Goal: Task Accomplishment & Management: Complete application form

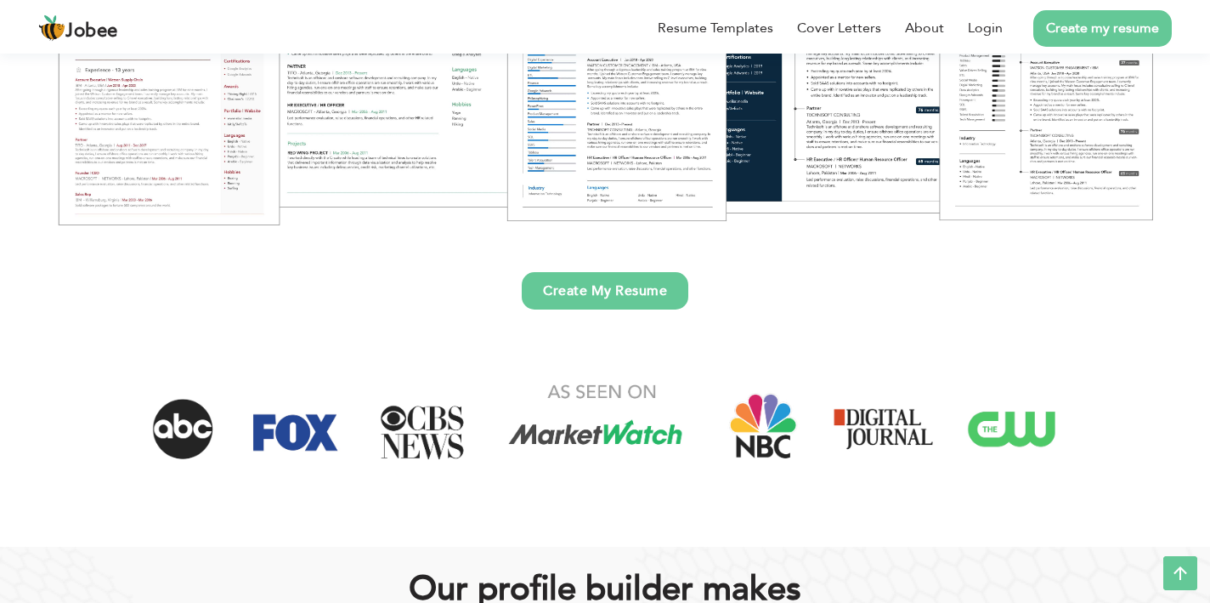
scroll to position [392, 0]
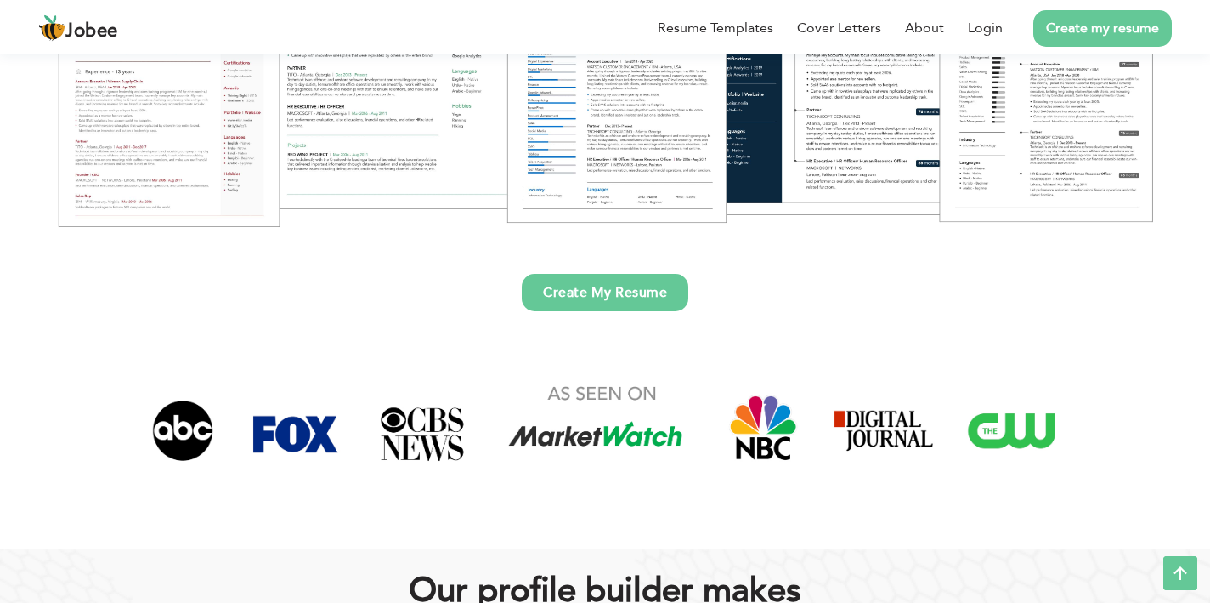
click at [621, 292] on link "Create My Resume" at bounding box center [605, 292] width 167 height 37
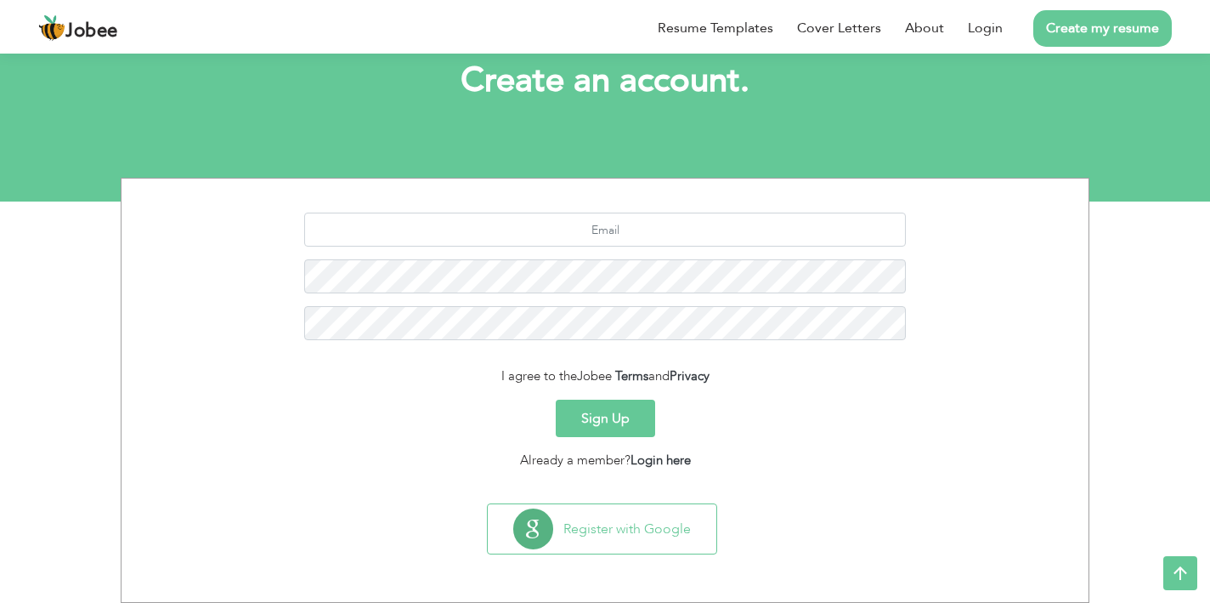
scroll to position [102, 0]
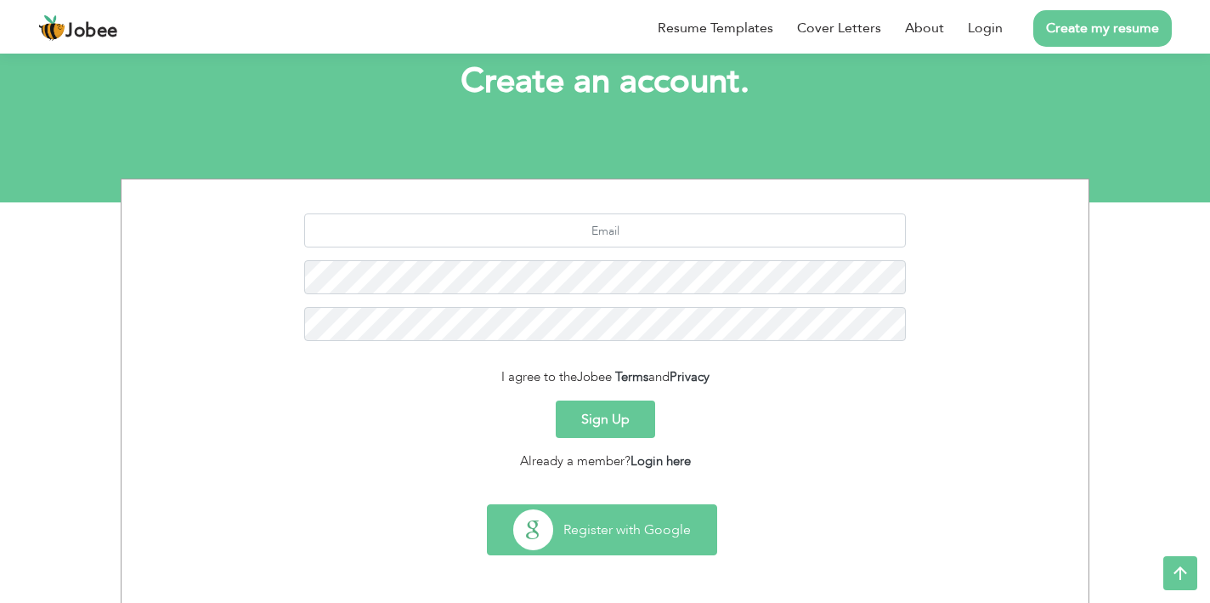
click at [636, 530] on button "Register with Google" at bounding box center [602, 529] width 229 height 49
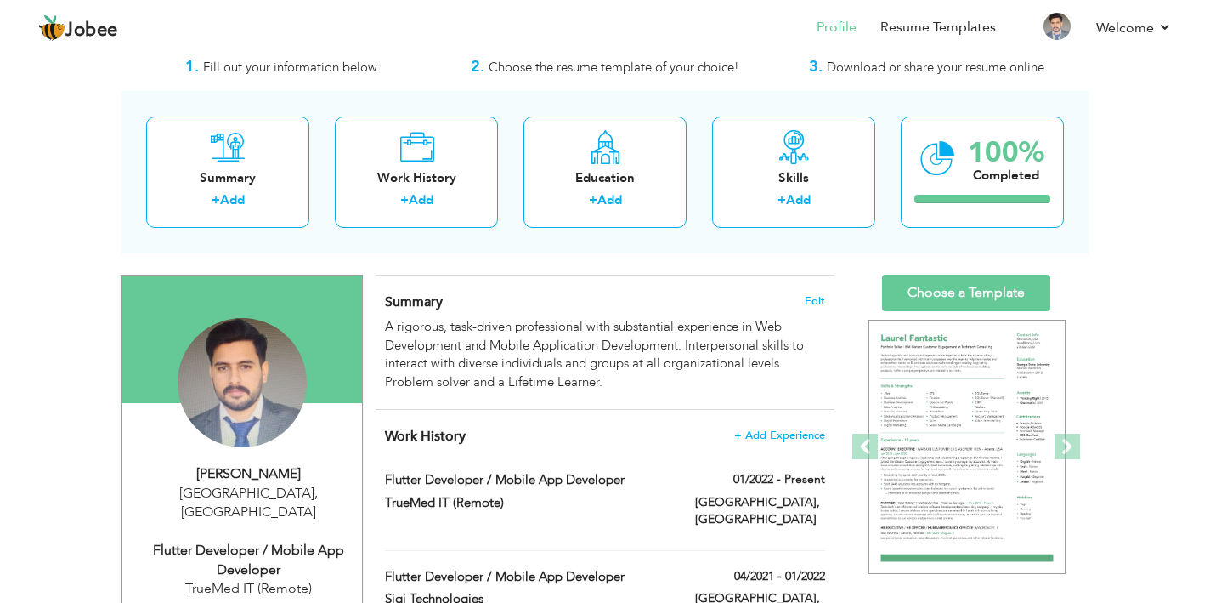
scroll to position [48, 0]
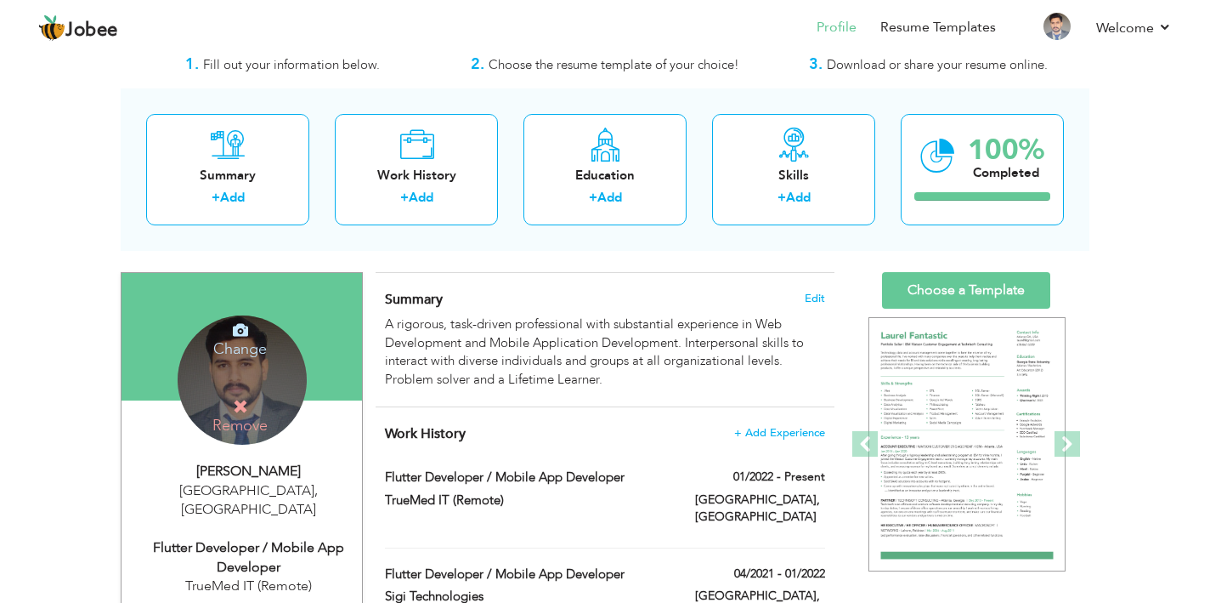
click at [977, 445] on img at bounding box center [967, 444] width 197 height 255
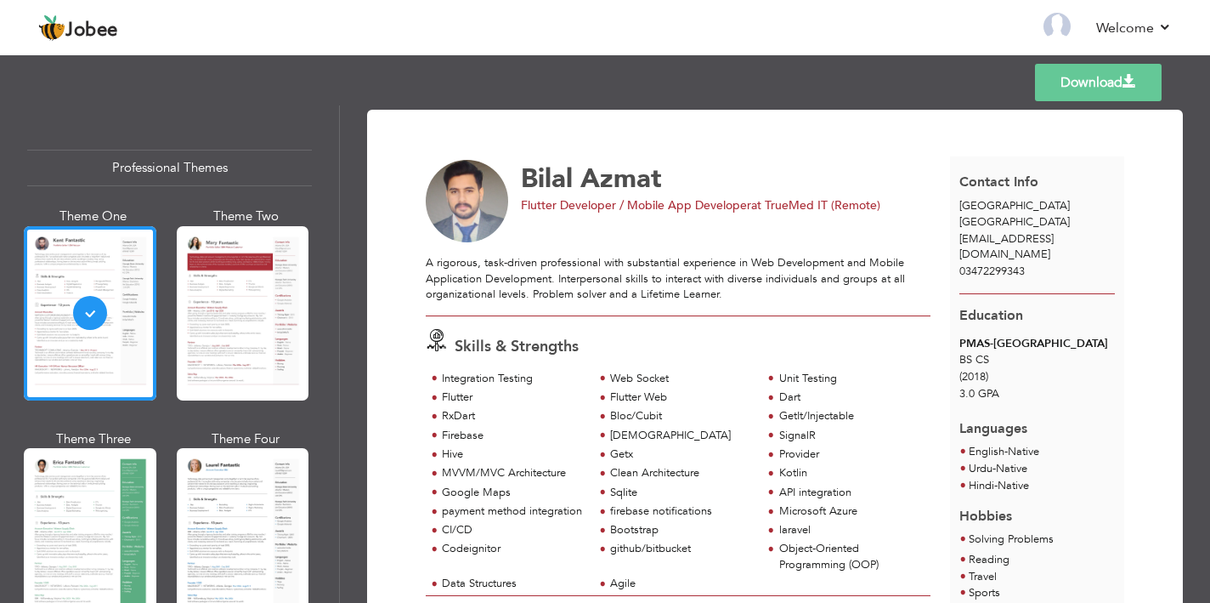
click at [786, 458] on div "Provider" at bounding box center [846, 455] width 168 height 19
click at [1099, 80] on link "Download" at bounding box center [1098, 82] width 127 height 37
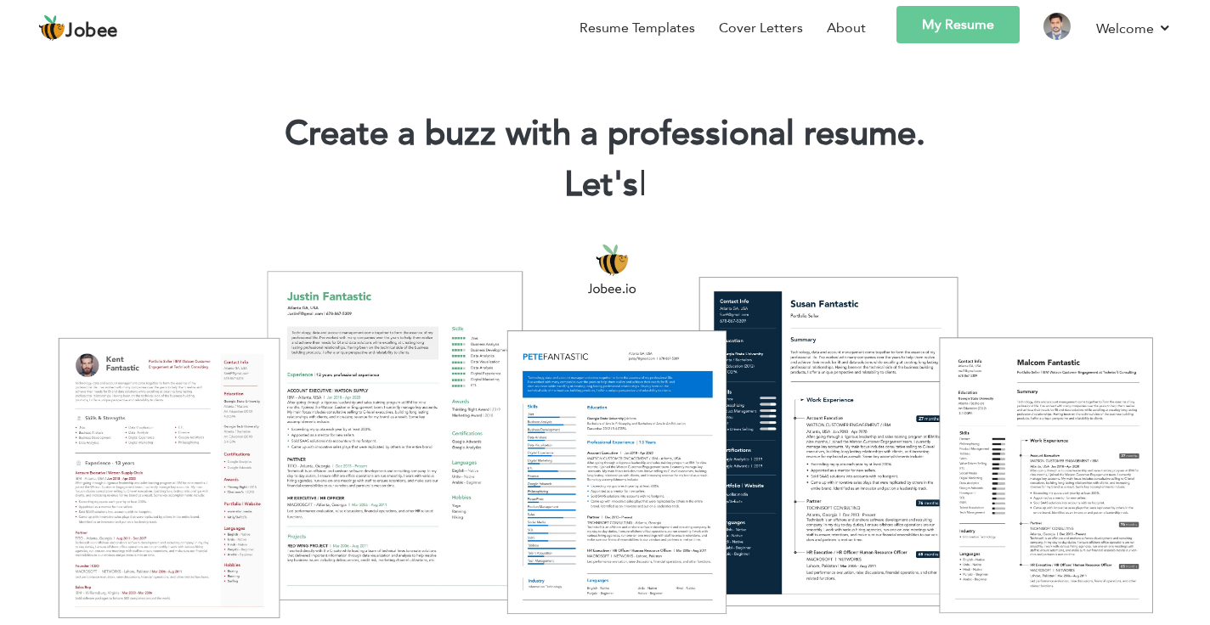
click at [932, 23] on link "My Resume" at bounding box center [958, 24] width 123 height 37
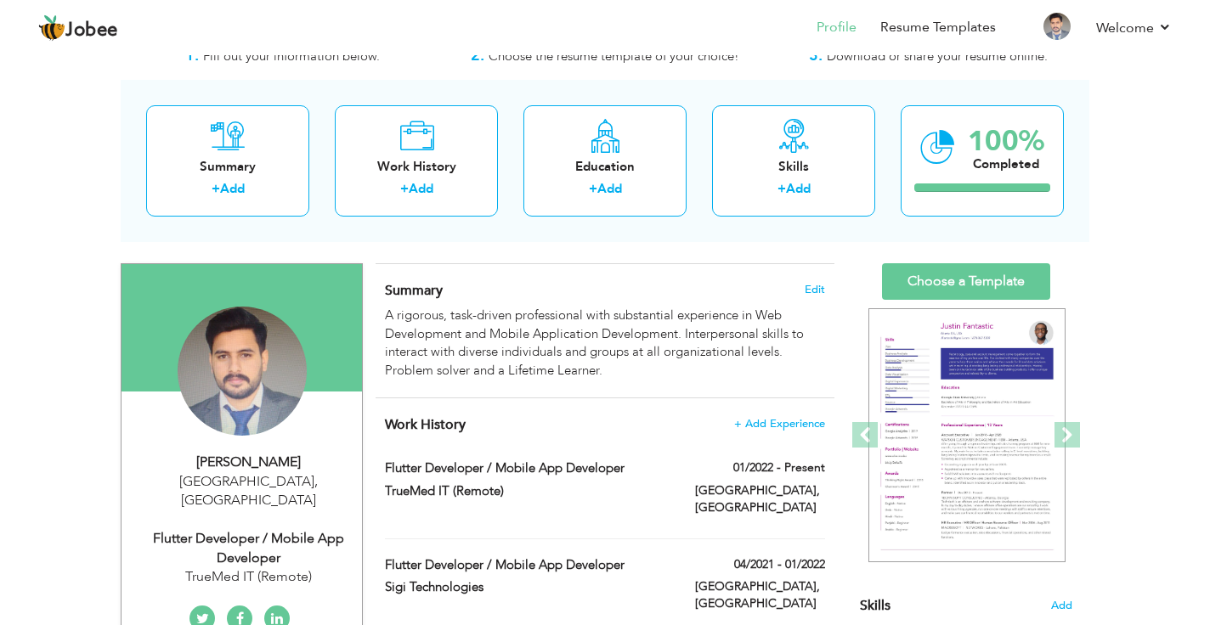
scroll to position [57, 0]
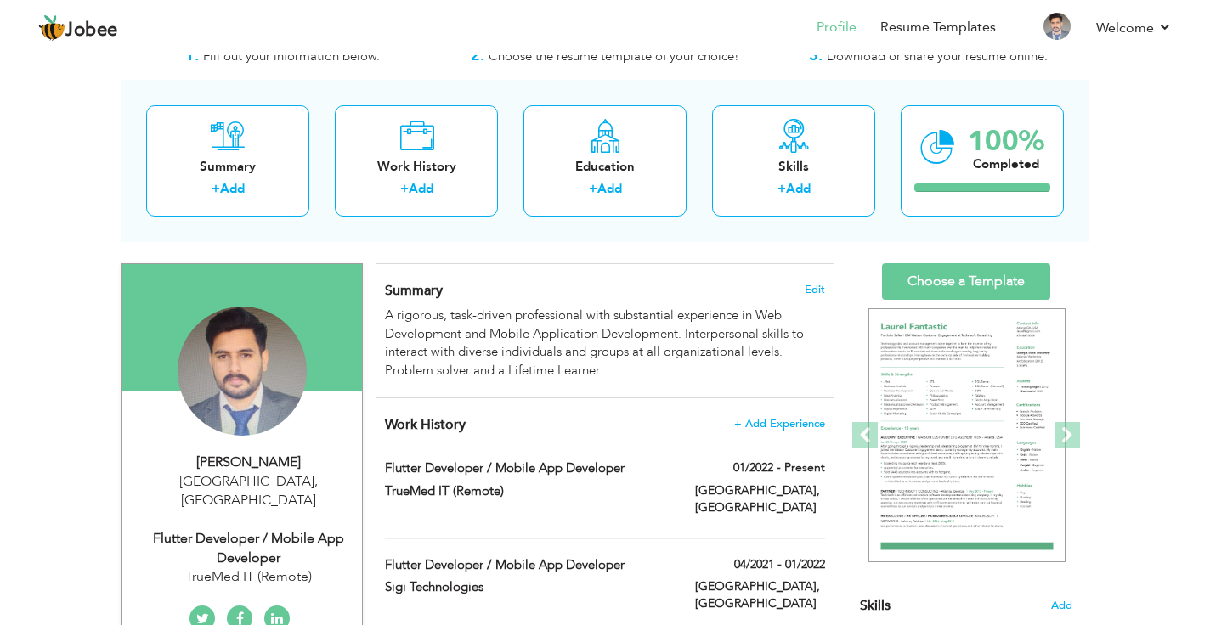
click at [1004, 473] on img at bounding box center [967, 435] width 197 height 255
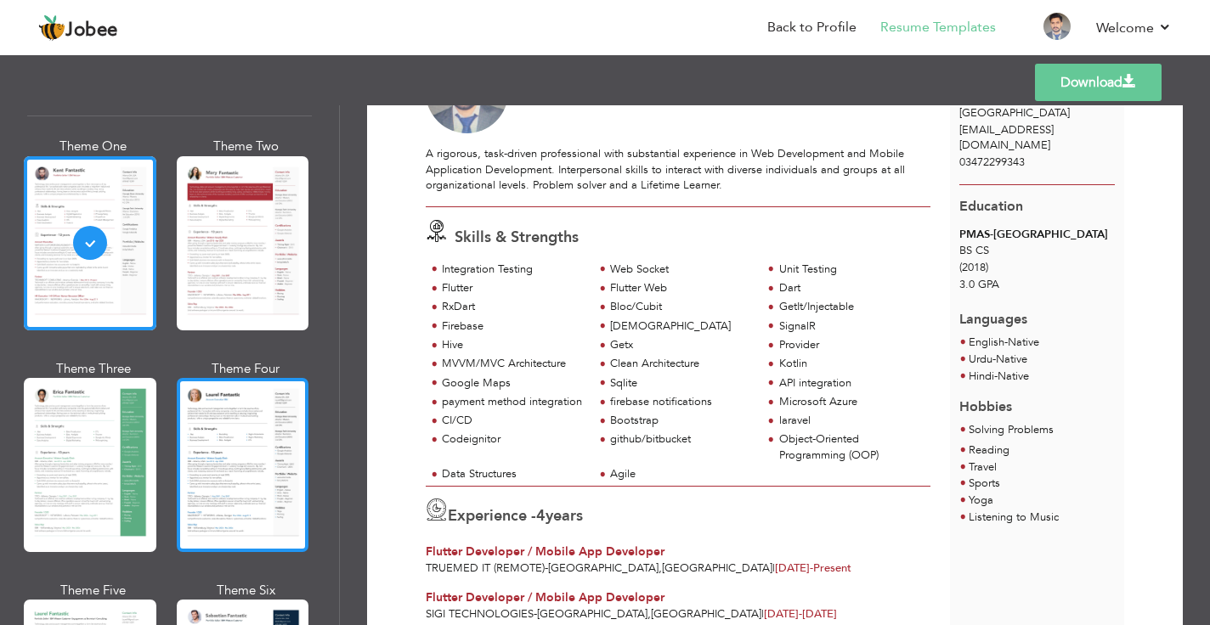
scroll to position [71, 0]
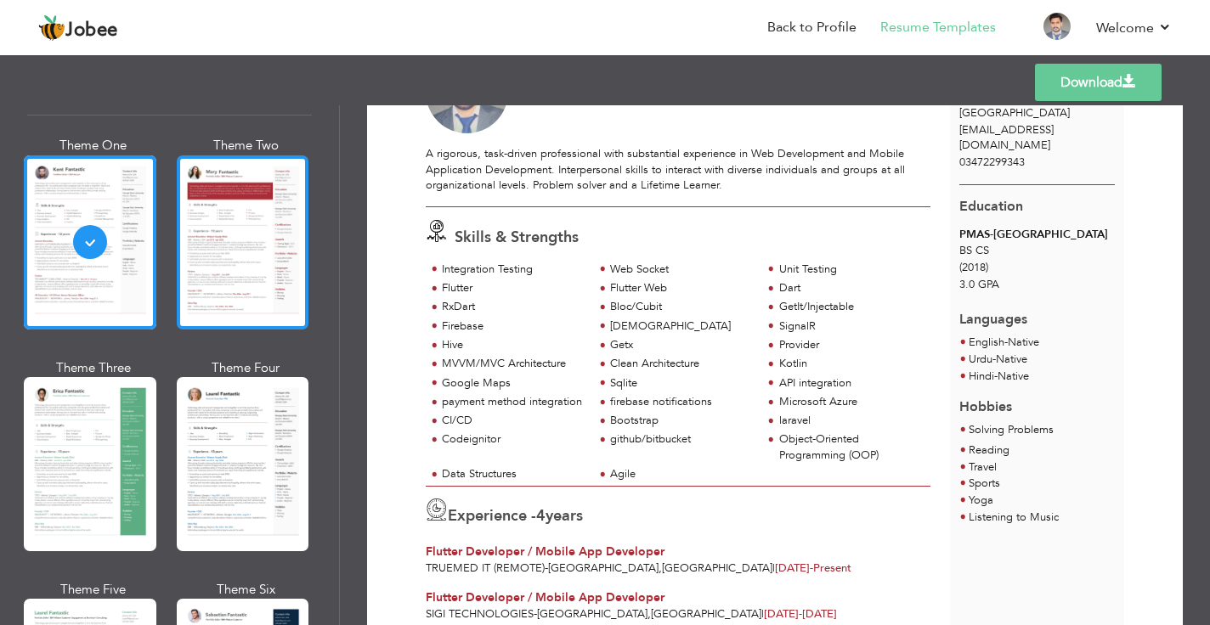
click at [235, 275] on div at bounding box center [243, 243] width 133 height 174
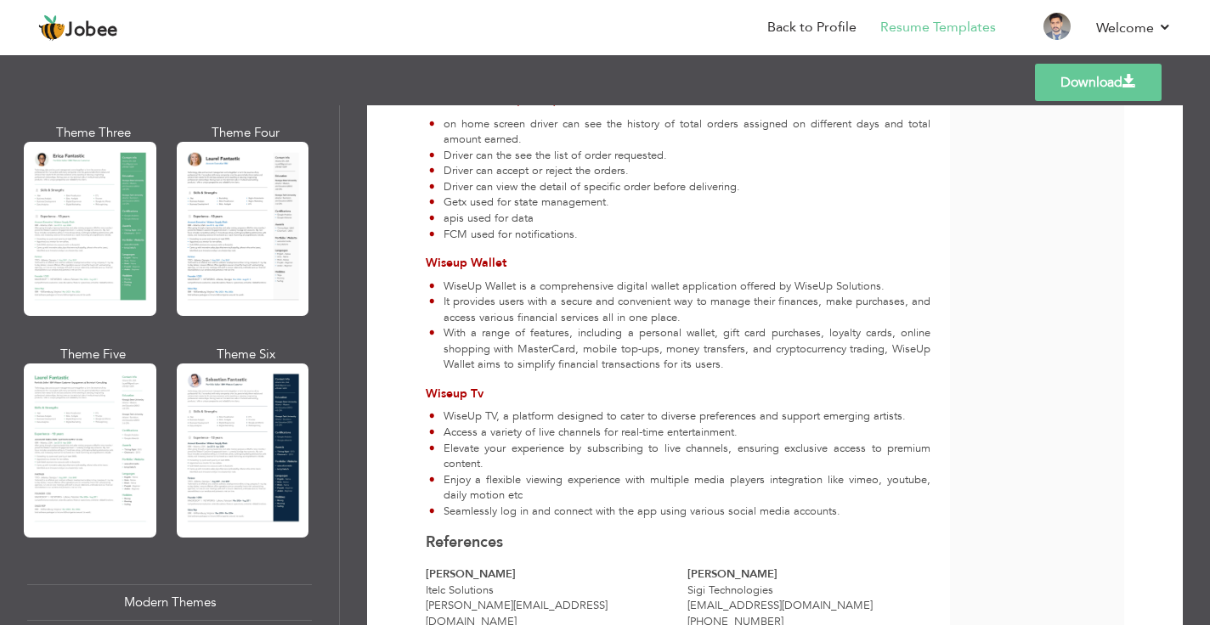
scroll to position [311, 0]
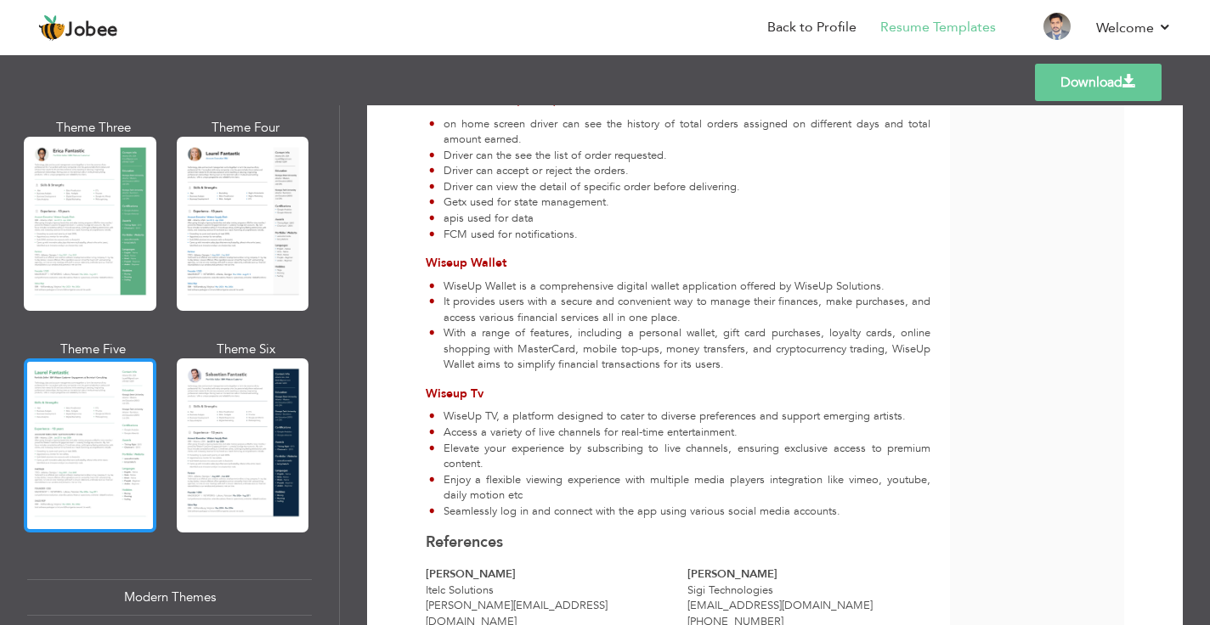
click at [74, 468] on div at bounding box center [90, 446] width 133 height 174
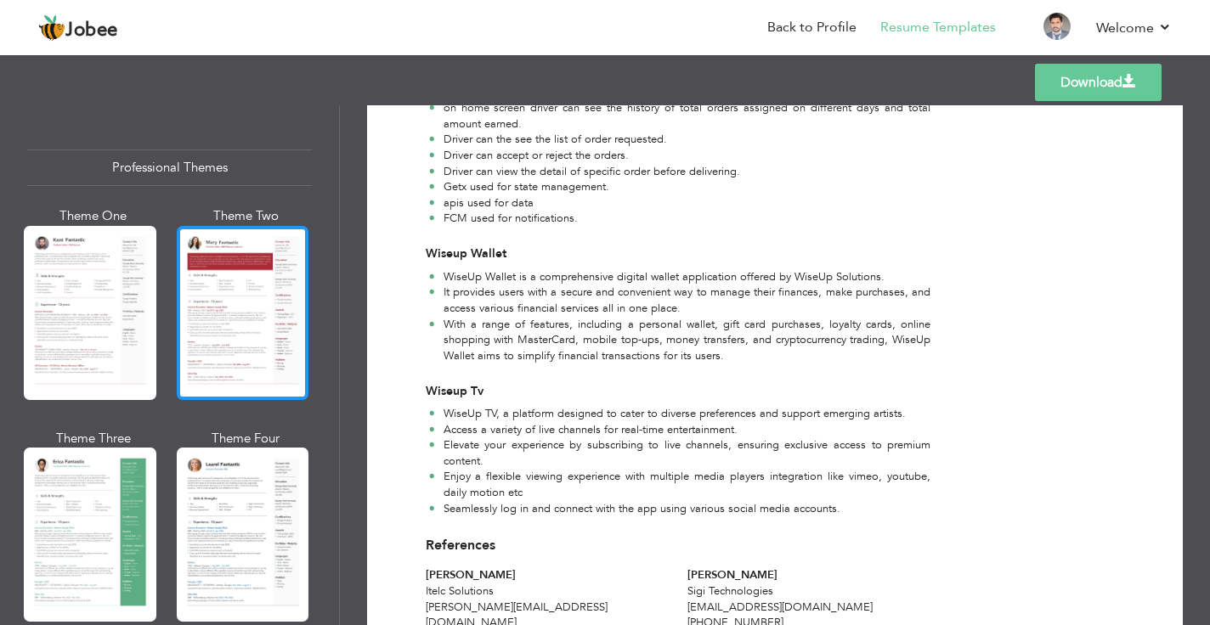
scroll to position [0, 0]
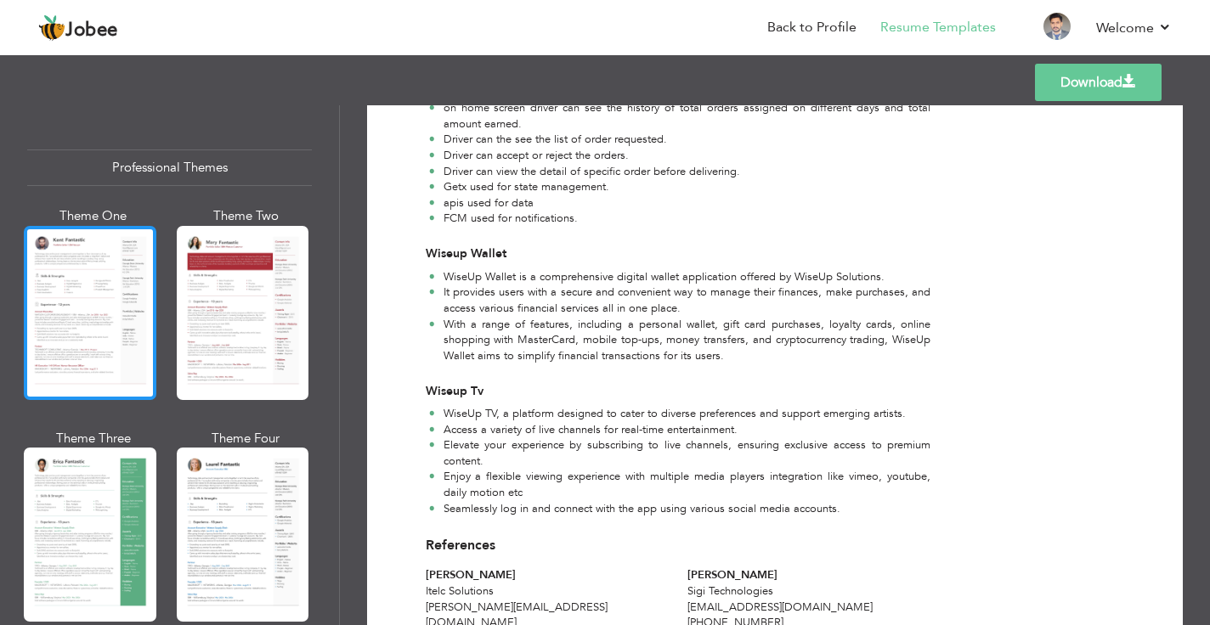
click at [100, 297] on div at bounding box center [90, 313] width 133 height 174
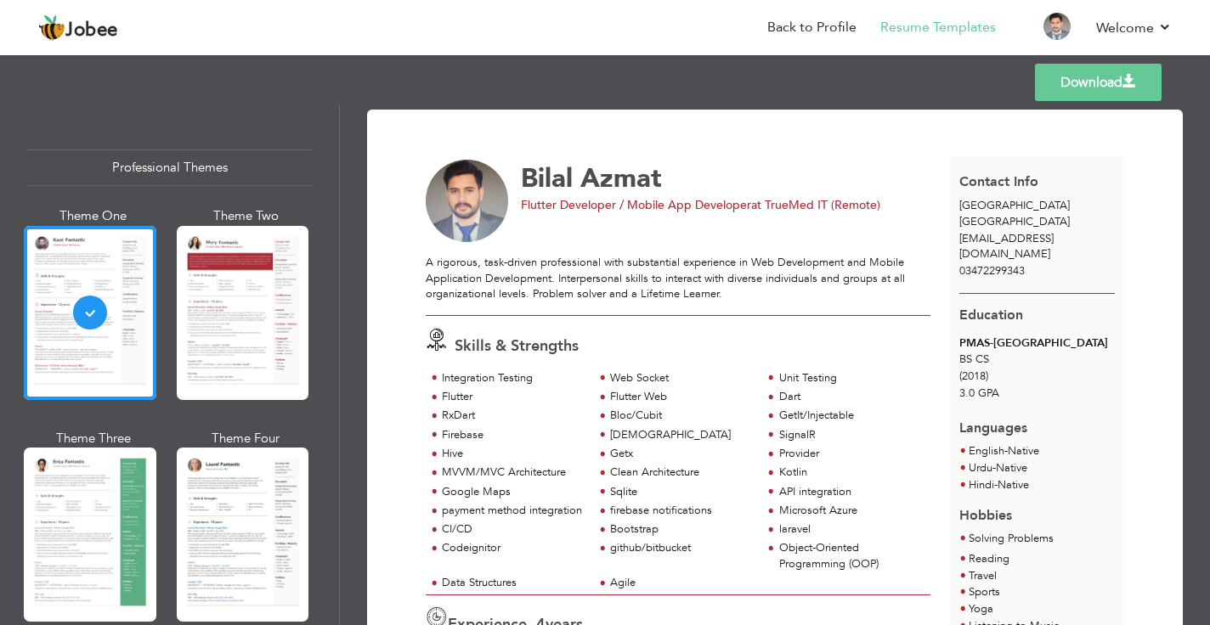
click at [677, 484] on div "Sqlite" at bounding box center [681, 492] width 142 height 16
click at [431, 338] on icon at bounding box center [437, 340] width 22 height 22
click at [552, 366] on div "Skills & Strengths Integration Testing Web Socket Unit Testing" at bounding box center [678, 455] width 524 height 279
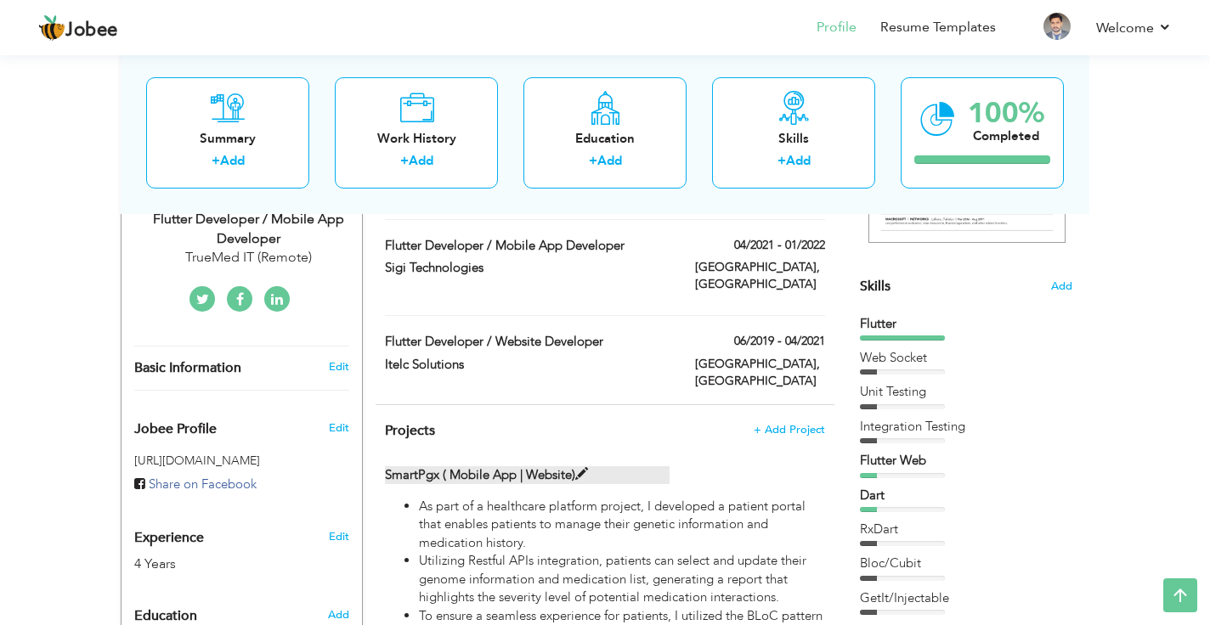
scroll to position [378, 0]
click at [425, 420] on span "Projects" at bounding box center [410, 429] width 50 height 19
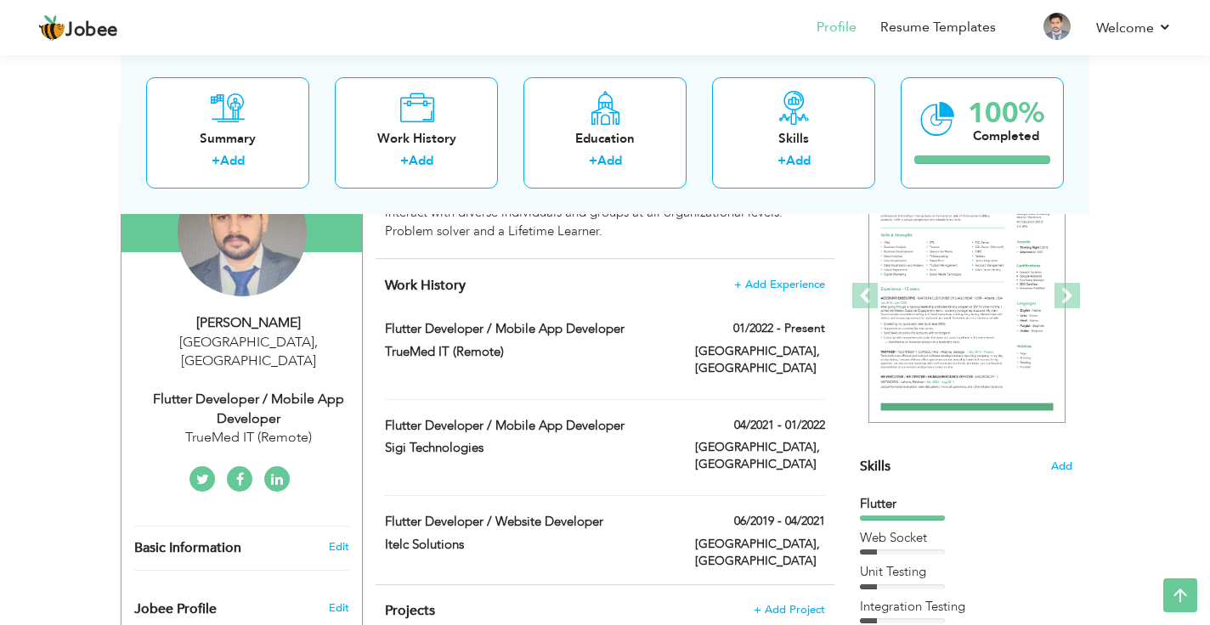
scroll to position [201, 0]
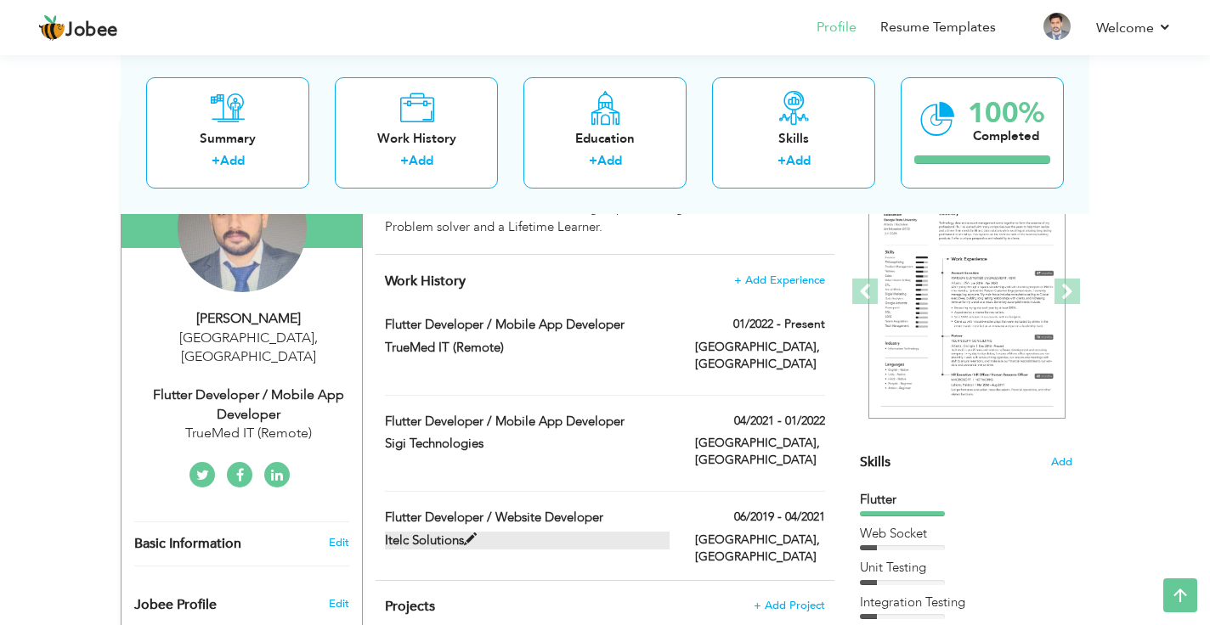
click at [477, 534] on span at bounding box center [470, 540] width 13 height 13
type input "Flutter Developer / Website Developer"
type input "Itelc Solutions"
type input "06/2019"
type input "04/2021"
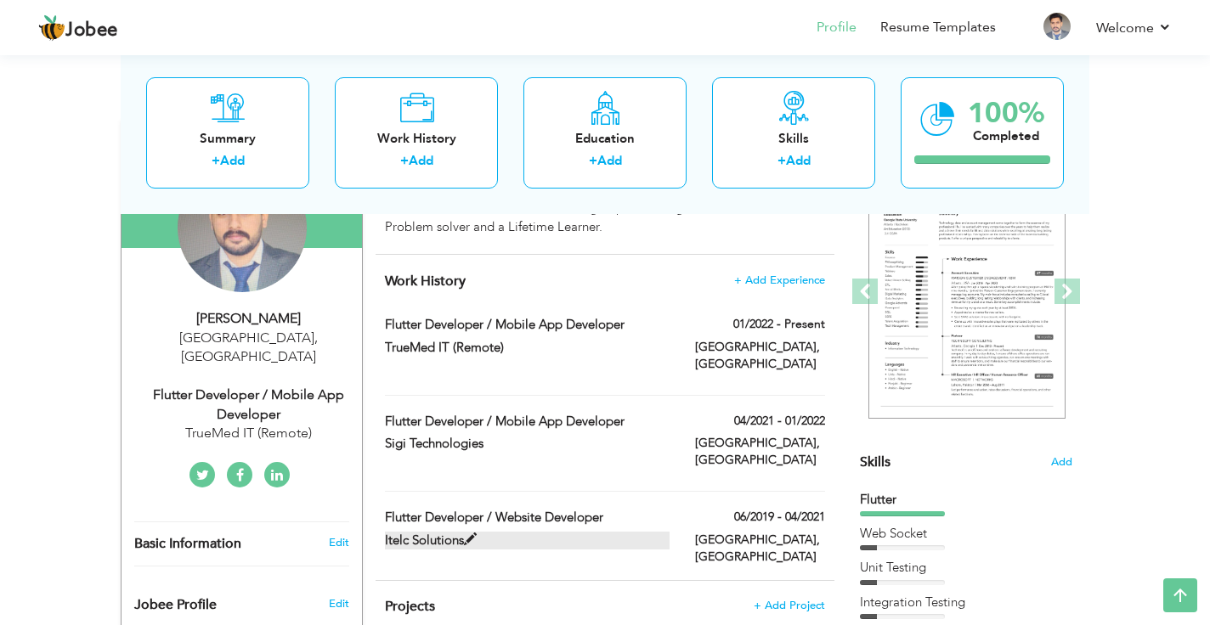
type input "[GEOGRAPHIC_DATA]"
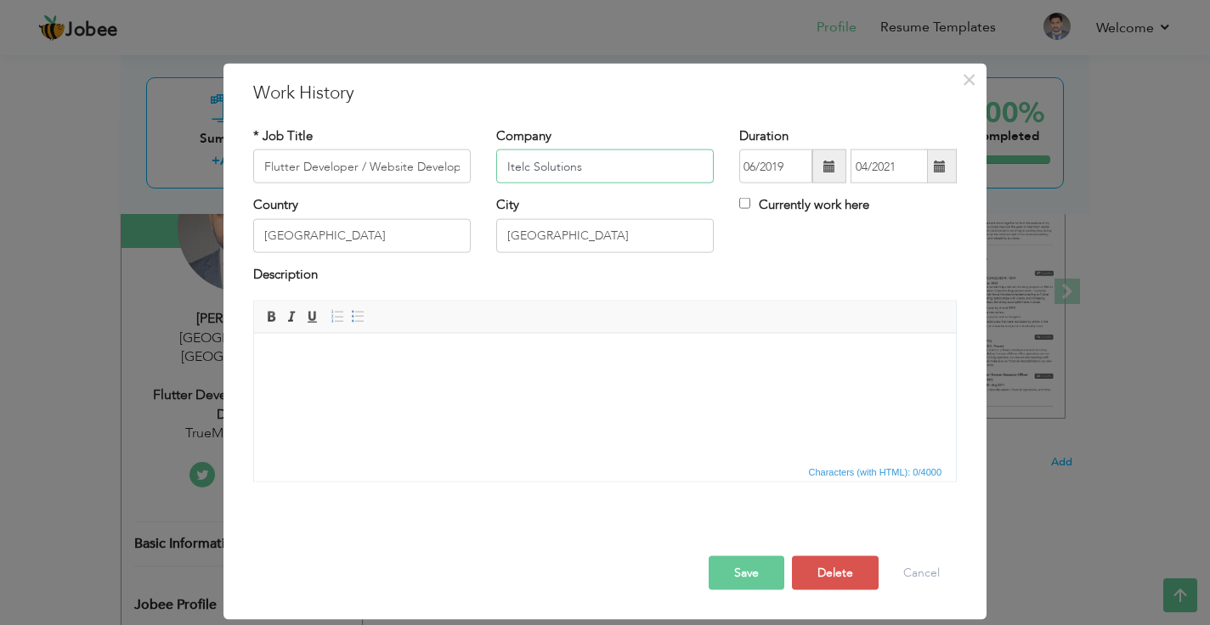
click at [588, 167] on input "Itelc Solutions" at bounding box center [605, 167] width 218 height 34
type input "Globulars"
click at [744, 573] on button "Save" at bounding box center [747, 574] width 76 height 34
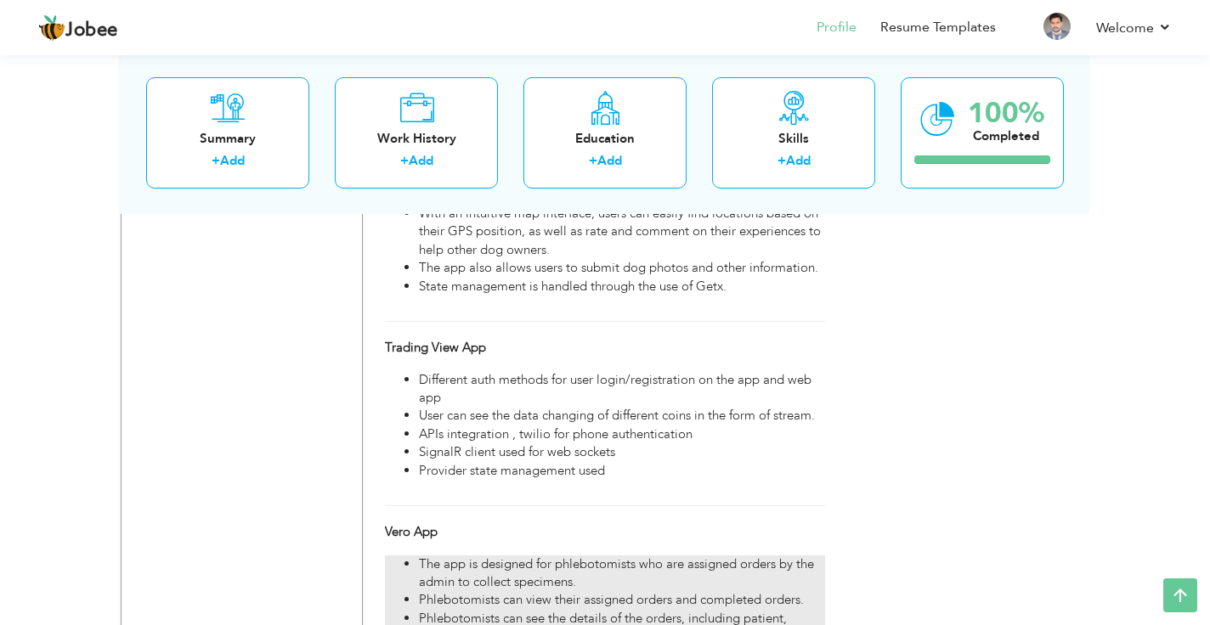
scroll to position [3427, 0]
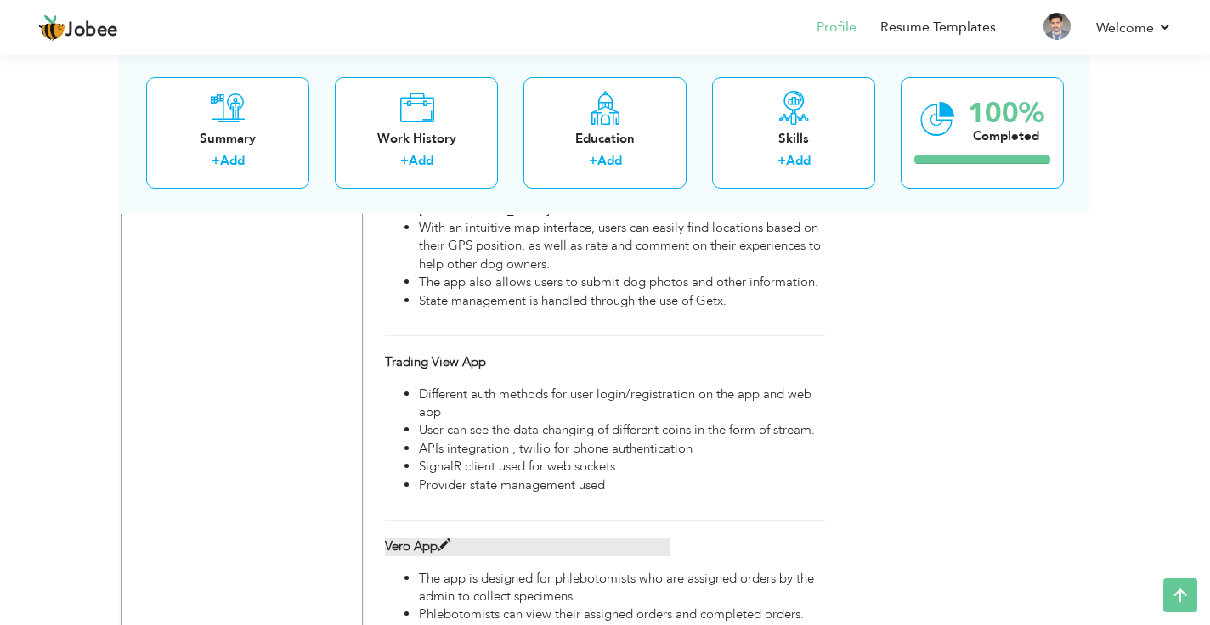
click at [447, 540] on span at bounding box center [444, 546] width 13 height 13
type input "Vero App"
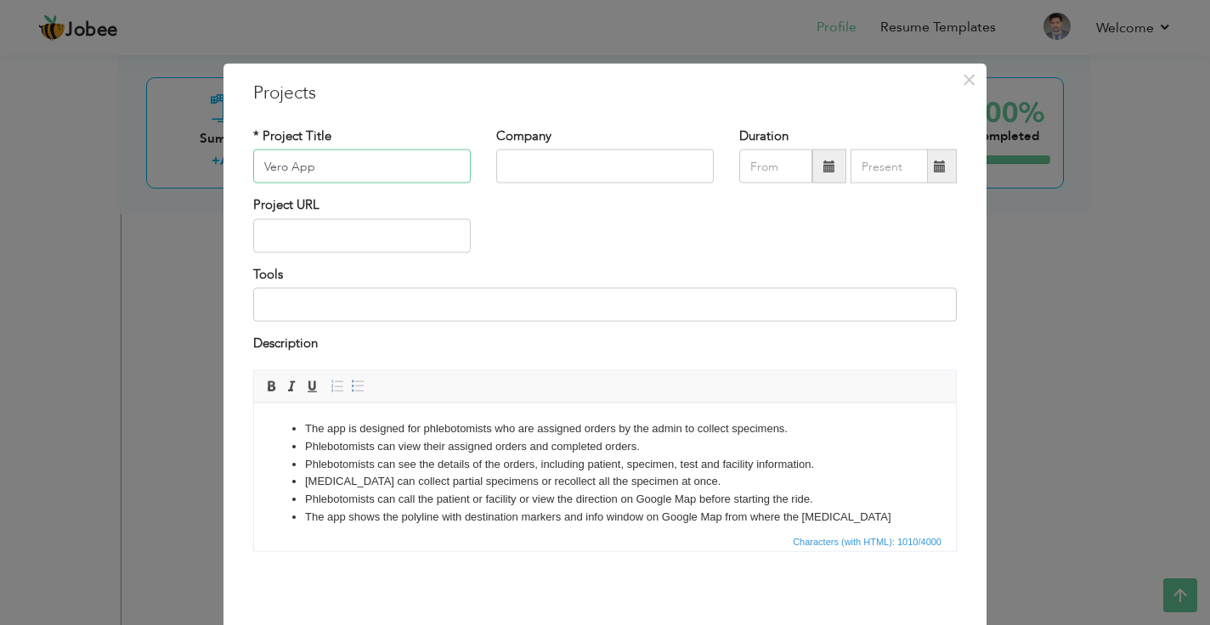
click at [332, 170] on input "Vero App" at bounding box center [362, 167] width 218 height 34
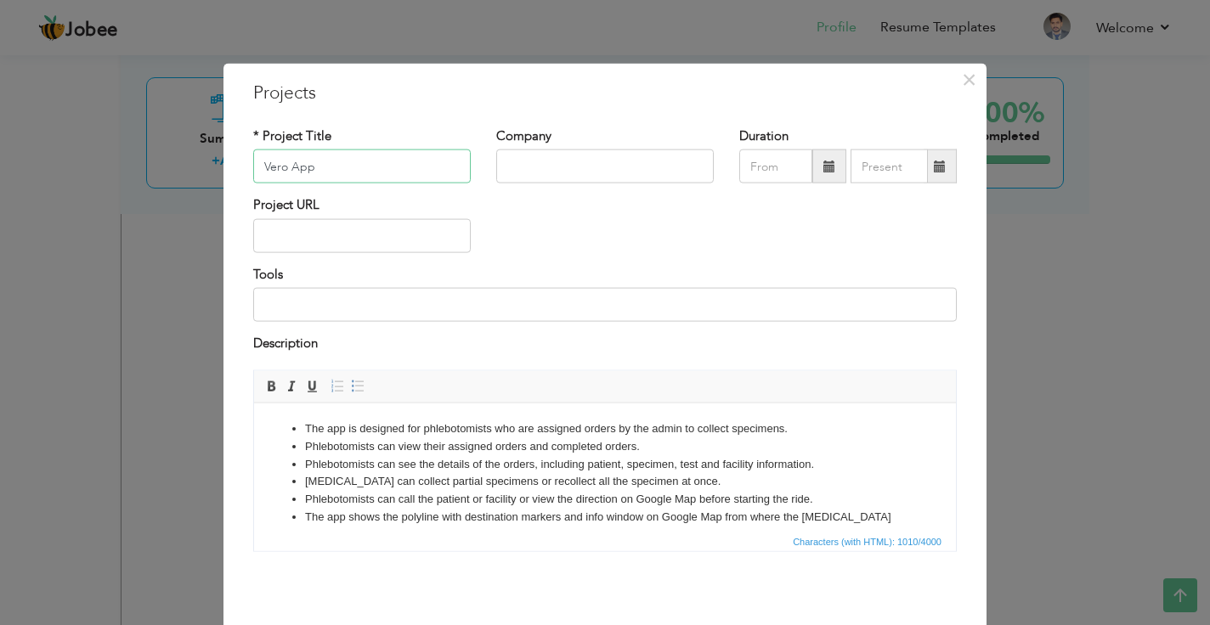
click at [332, 170] on input "Vero App" at bounding box center [362, 167] width 218 height 34
click at [970, 82] on span "×" at bounding box center [969, 80] width 14 height 31
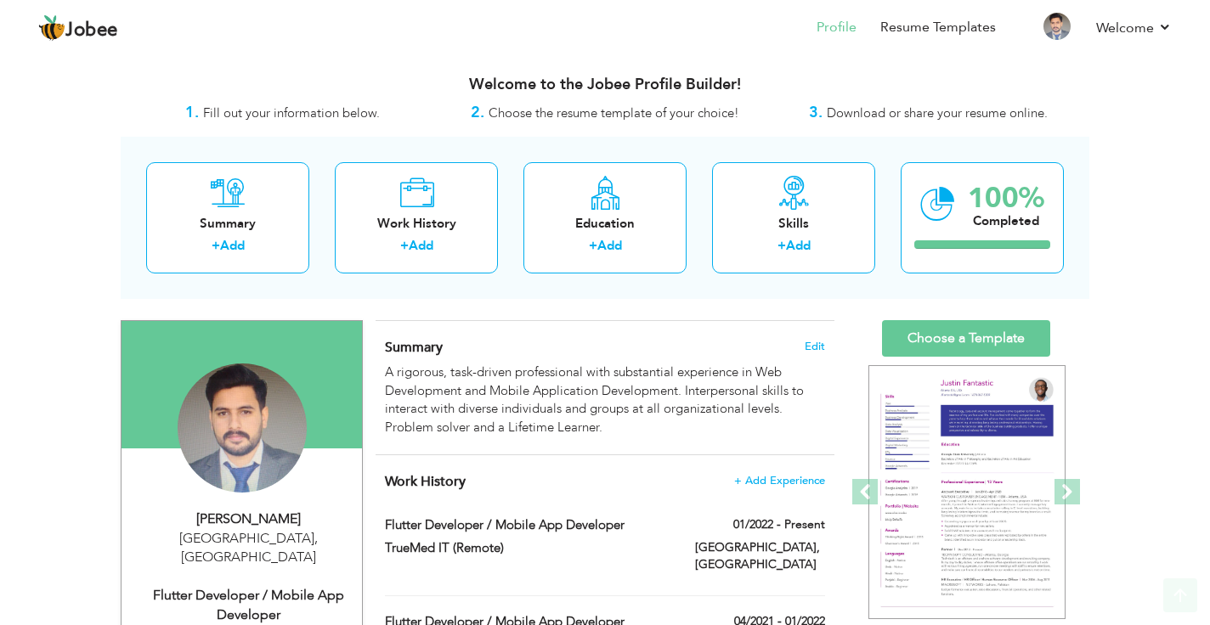
scroll to position [0, 0]
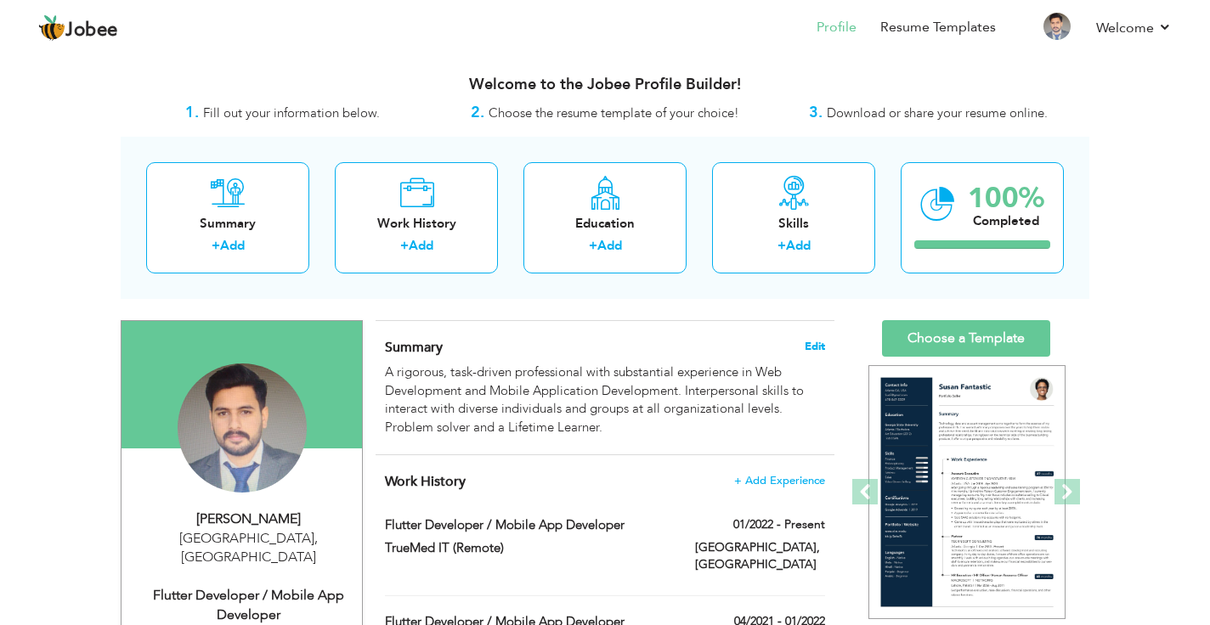
click at [819, 342] on span "Edit" at bounding box center [815, 347] width 20 height 12
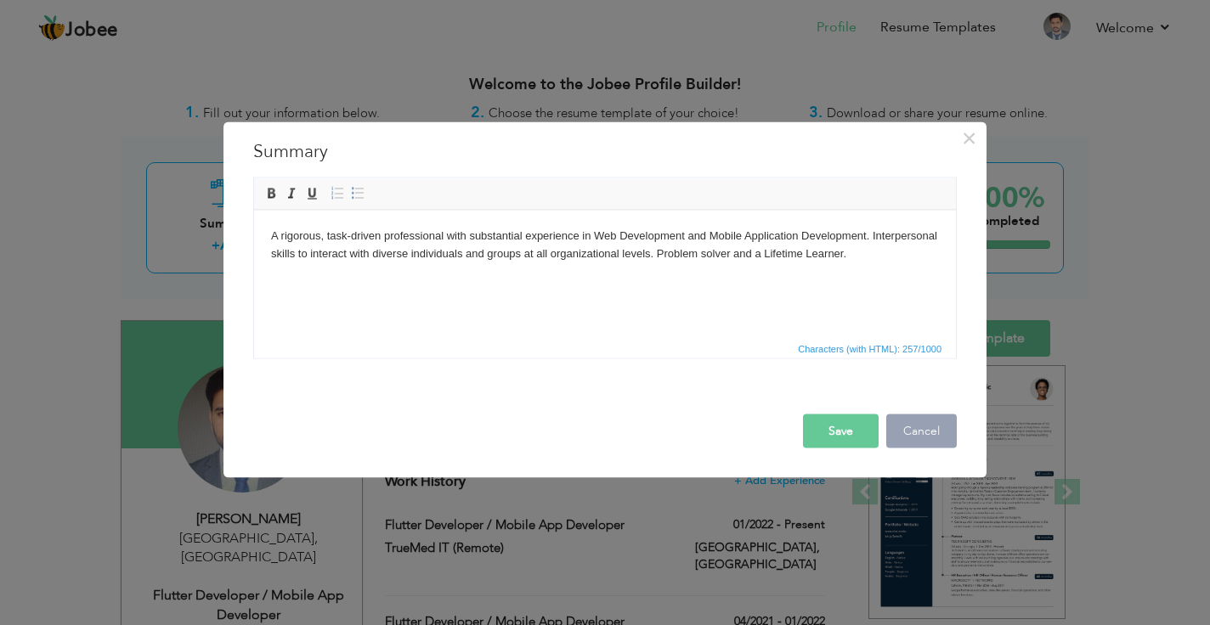
click at [908, 433] on button "Cancel" at bounding box center [921, 432] width 71 height 34
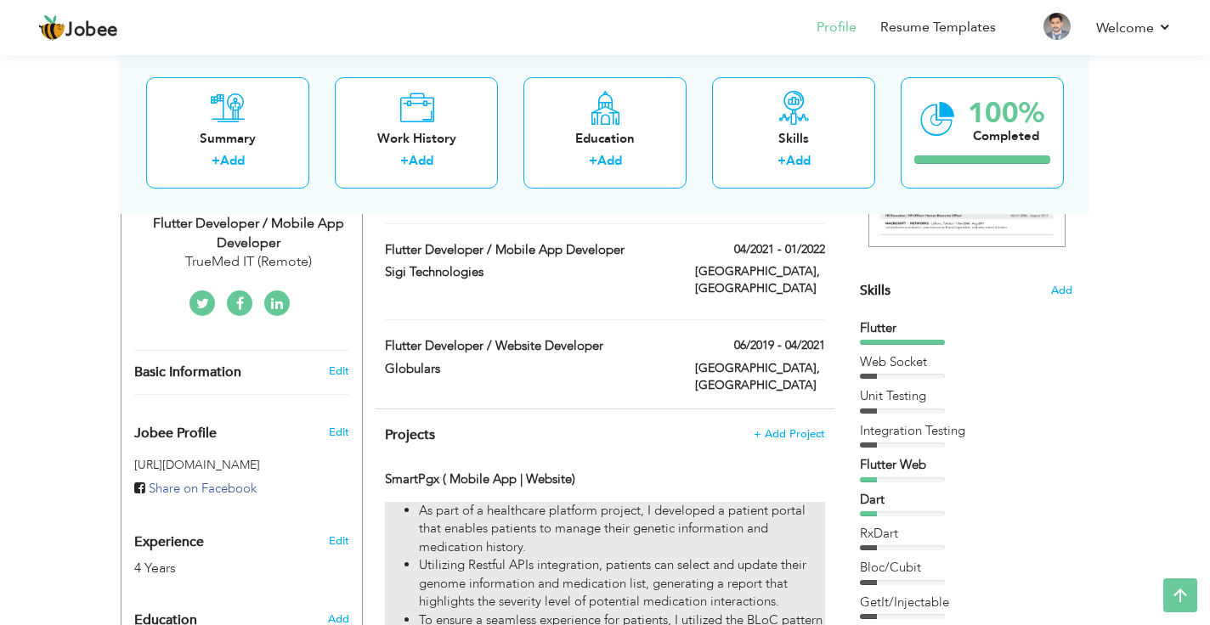
scroll to position [389, 0]
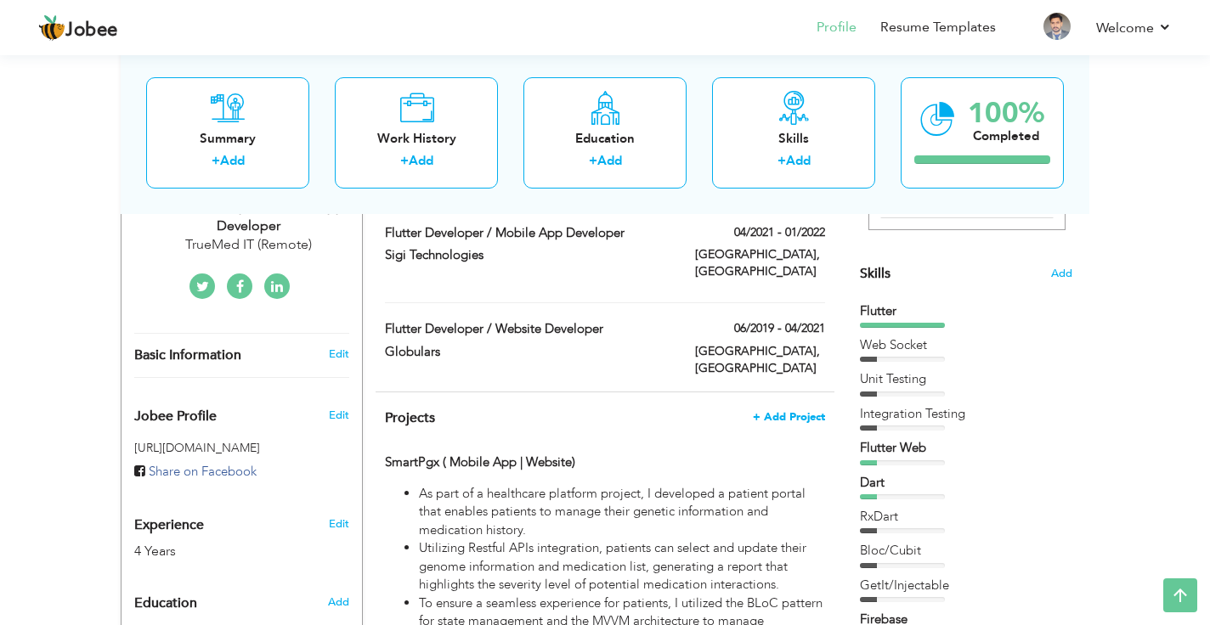
click at [780, 411] on span "+ Add Project" at bounding box center [789, 417] width 72 height 12
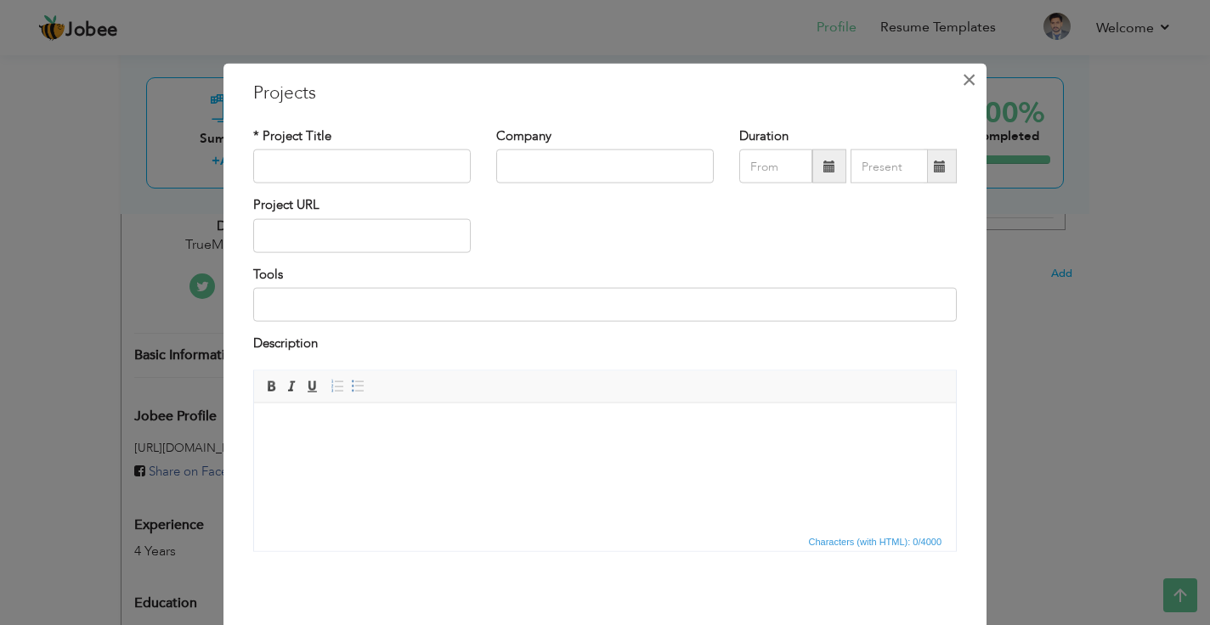
click at [971, 79] on span "×" at bounding box center [969, 80] width 14 height 31
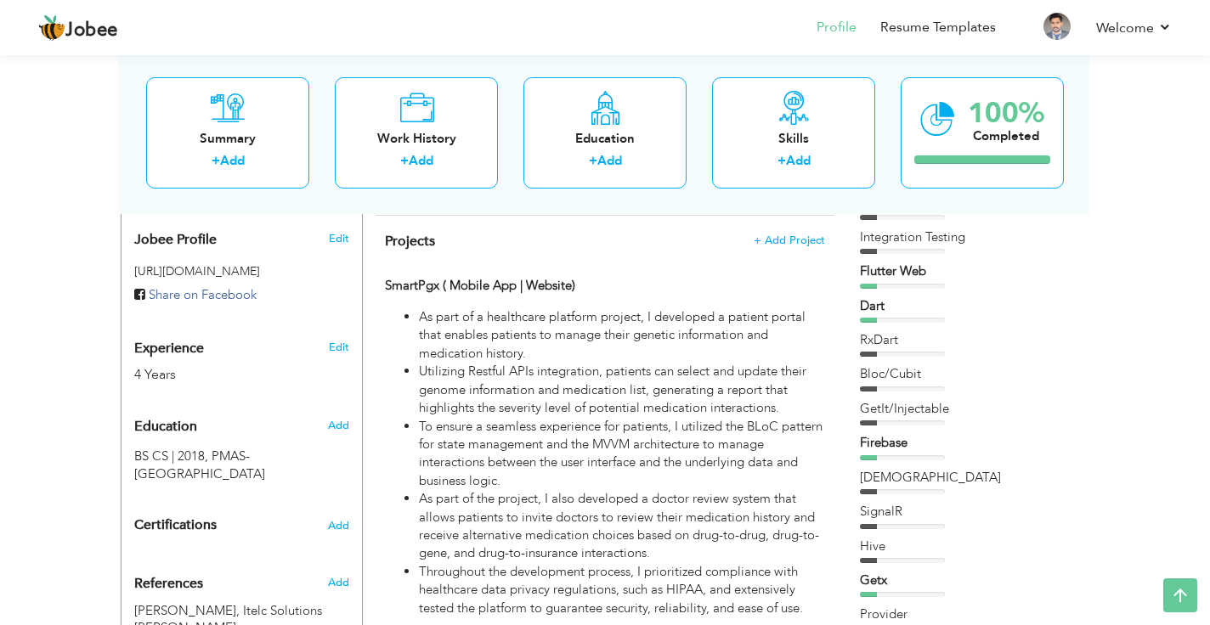
scroll to position [572, 0]
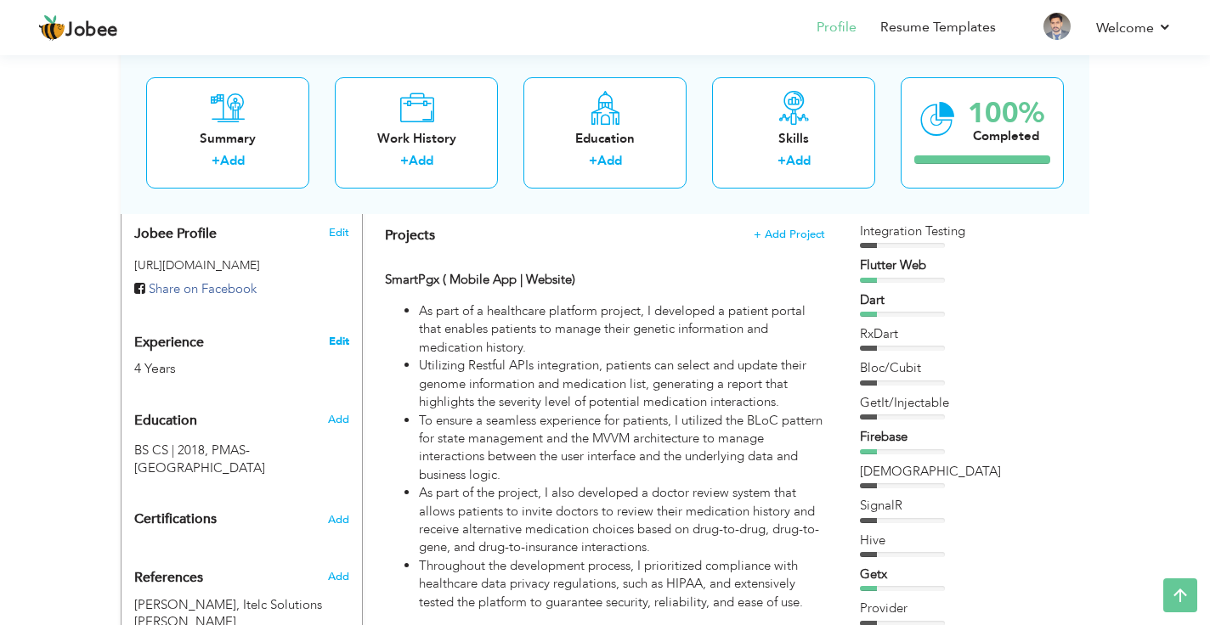
click at [345, 334] on link "Edit" at bounding box center [339, 341] width 20 height 15
type input "Bilal"
type input "Azmat"
type input "03472299343"
select select "number:166"
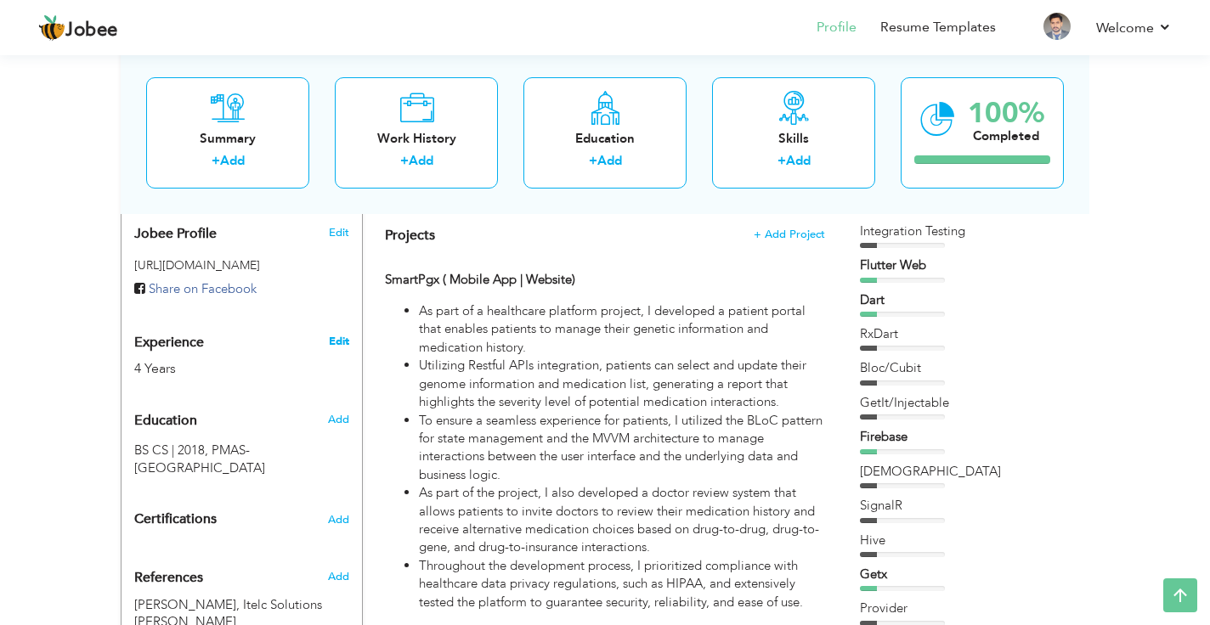
type input "[GEOGRAPHIC_DATA]"
select select "number:6"
type input "TrueMed IT (Remote)"
type input "Flutter Developer / Mobile App Developer"
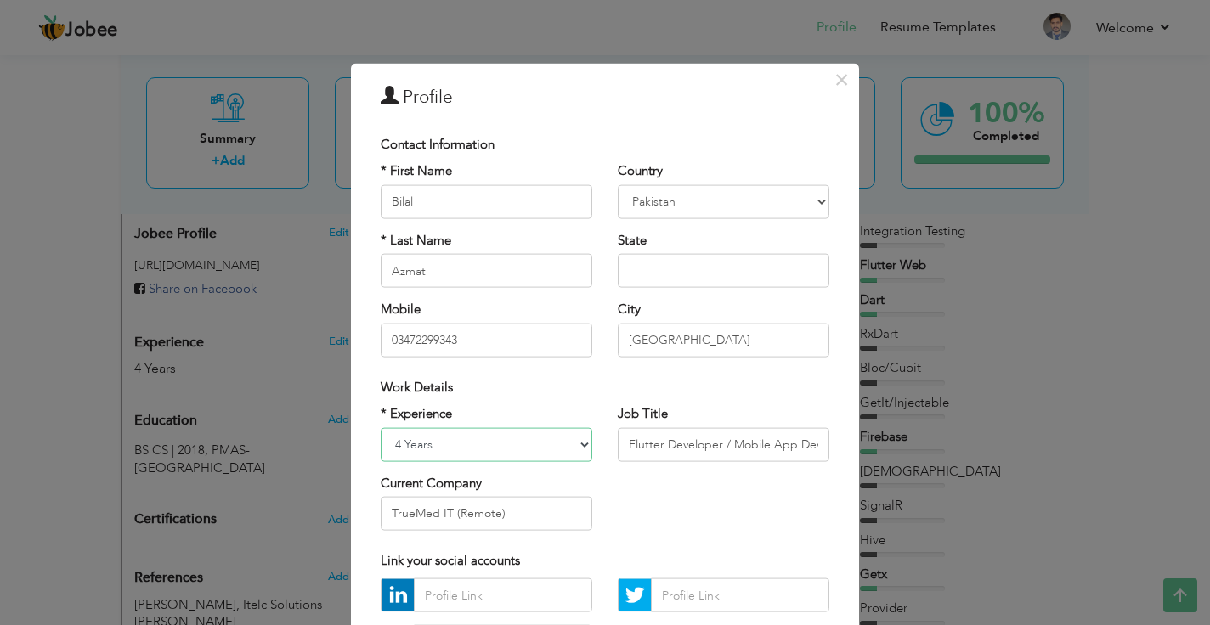
click at [565, 437] on select "Entry Level Less than 1 Year 1 Year 2 Years 3 Years 4 Years 5 Years 6 Years 7 Y…" at bounding box center [487, 444] width 212 height 34
click at [661, 526] on div "* Experience Entry Level Less than 1 Year 1 Year 2 Years 3 Years 4 Years 5 Year…" at bounding box center [605, 474] width 474 height 139
click at [569, 431] on select "Entry Level Less than 1 Year 1 Year 2 Years 3 Years 4 Years 5 Years 6 Years 7 Y…" at bounding box center [487, 444] width 212 height 34
select select "number:8"
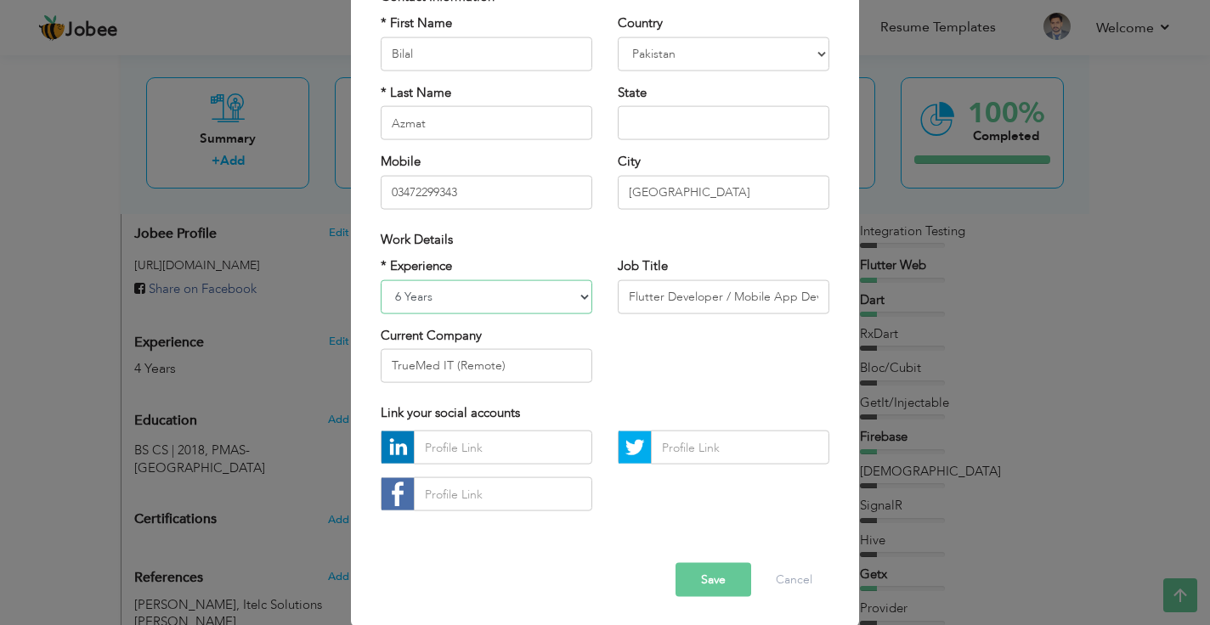
scroll to position [147, 0]
click at [705, 586] on button "Save" at bounding box center [714, 581] width 76 height 34
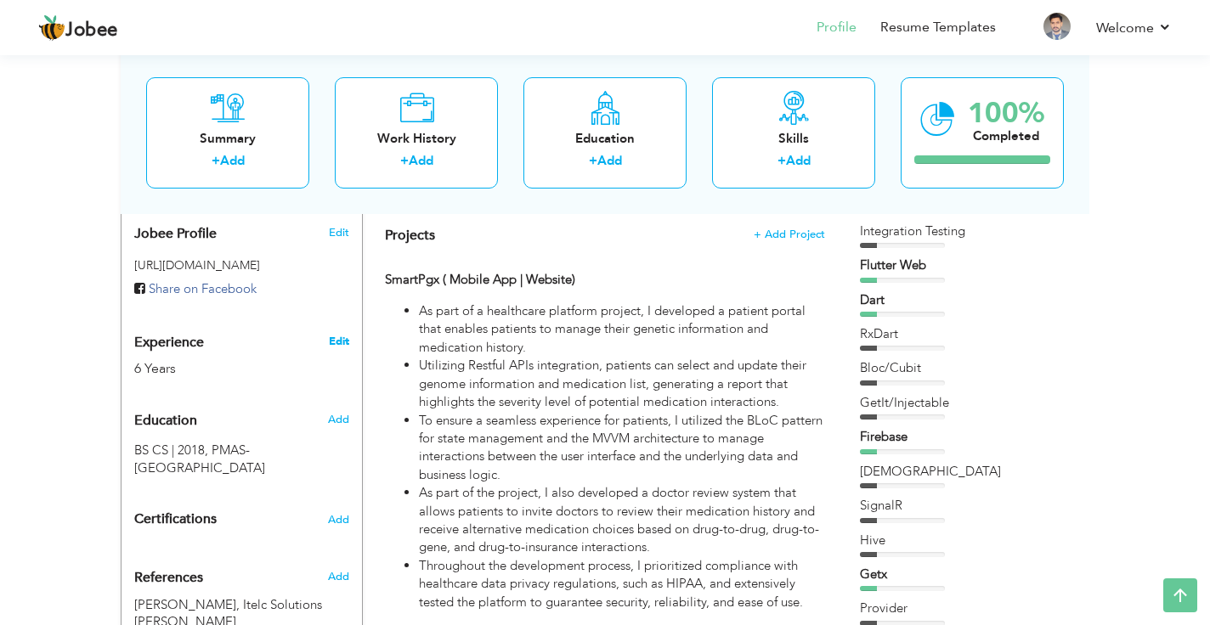
click at [336, 334] on link "Edit" at bounding box center [339, 341] width 20 height 15
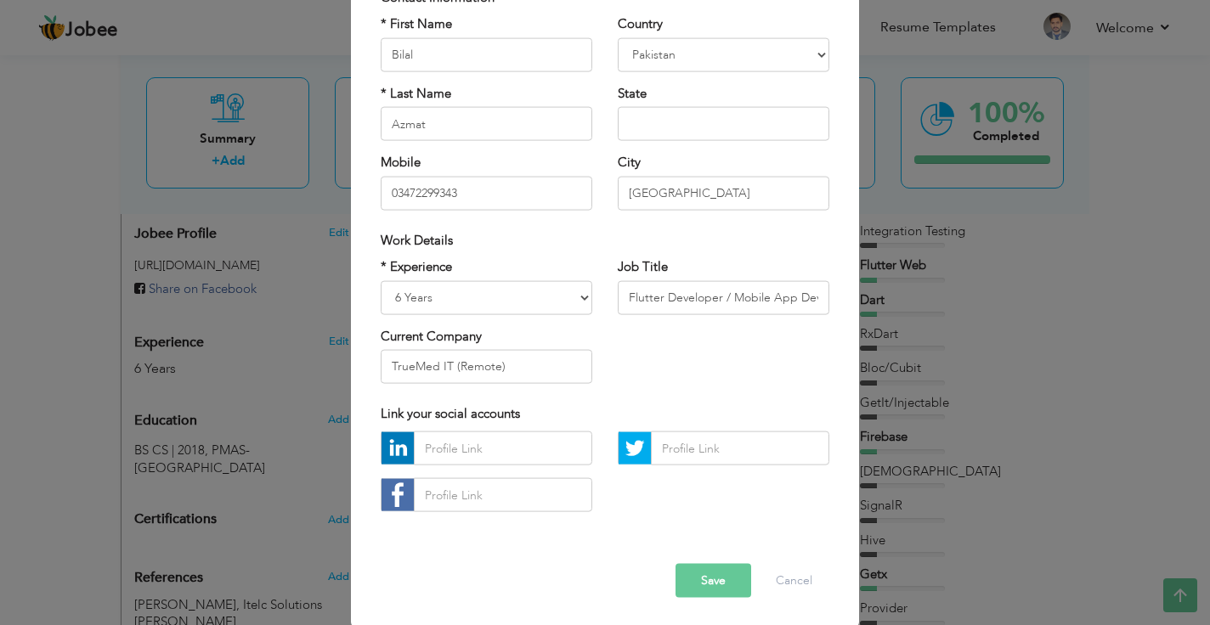
click at [700, 578] on button "Save" at bounding box center [714, 581] width 76 height 34
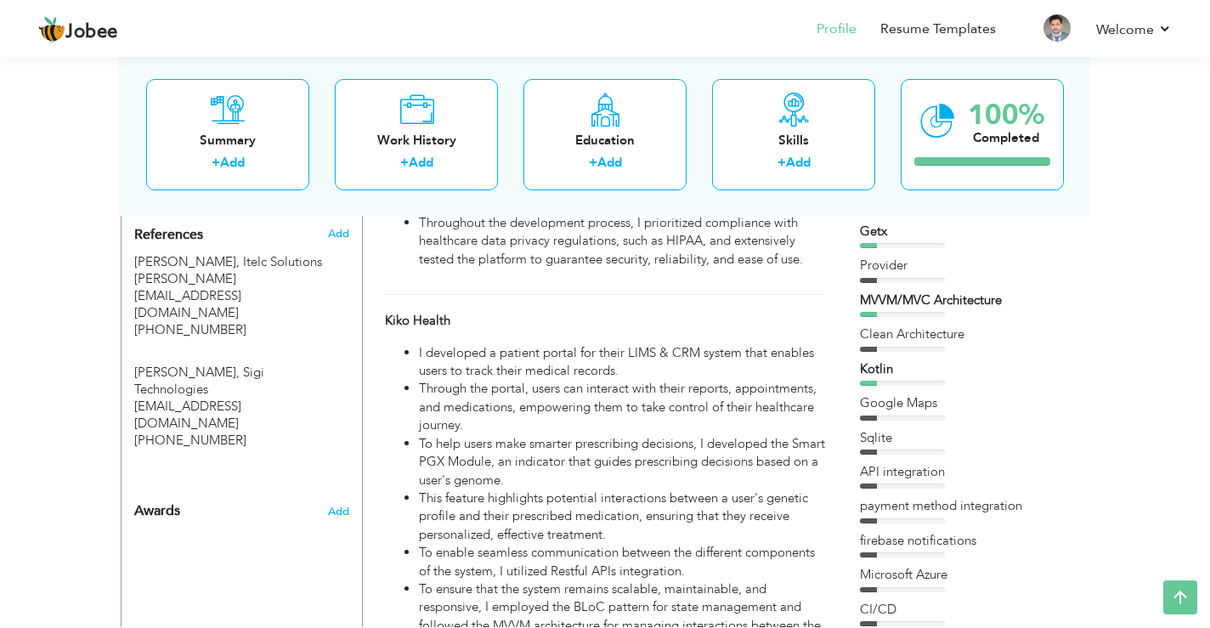
scroll to position [914, 0]
